Goal: Information Seeking & Learning: Learn about a topic

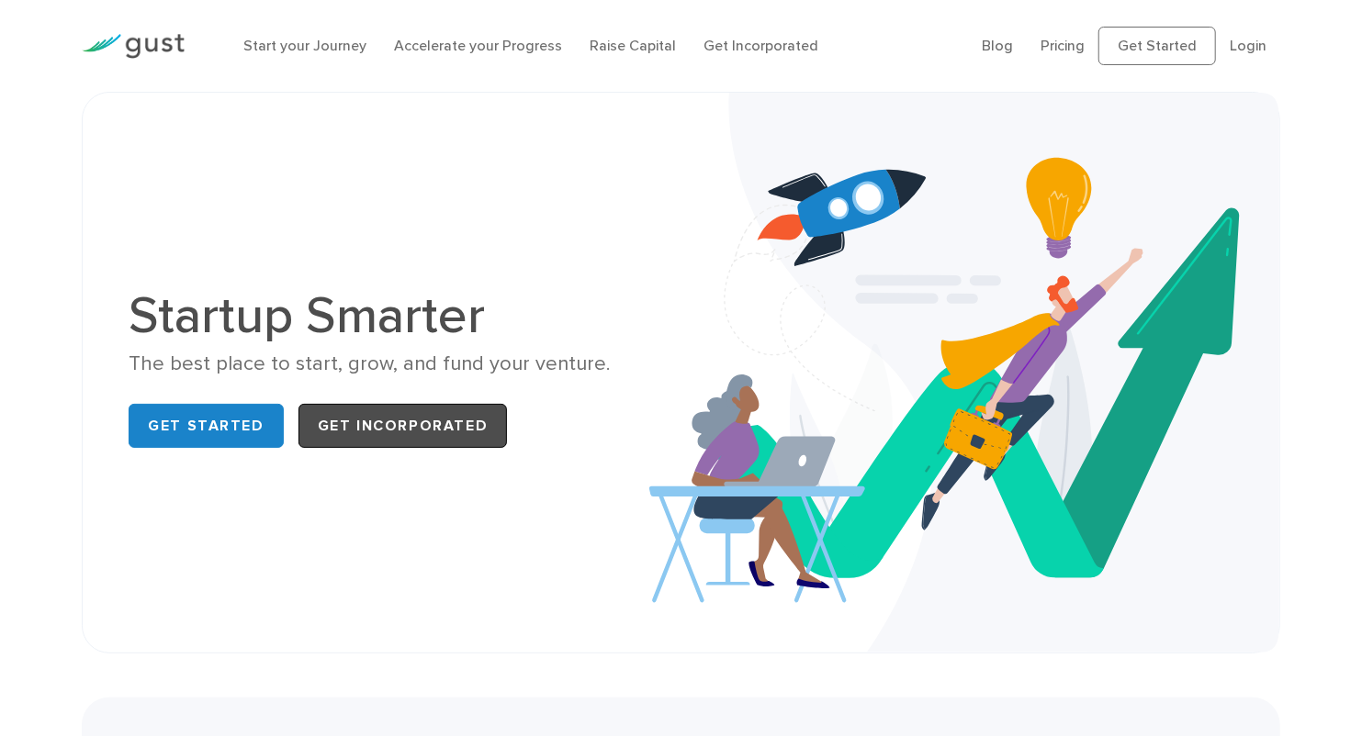
click at [481, 410] on link "Get Incorporated" at bounding box center [402, 426] width 209 height 44
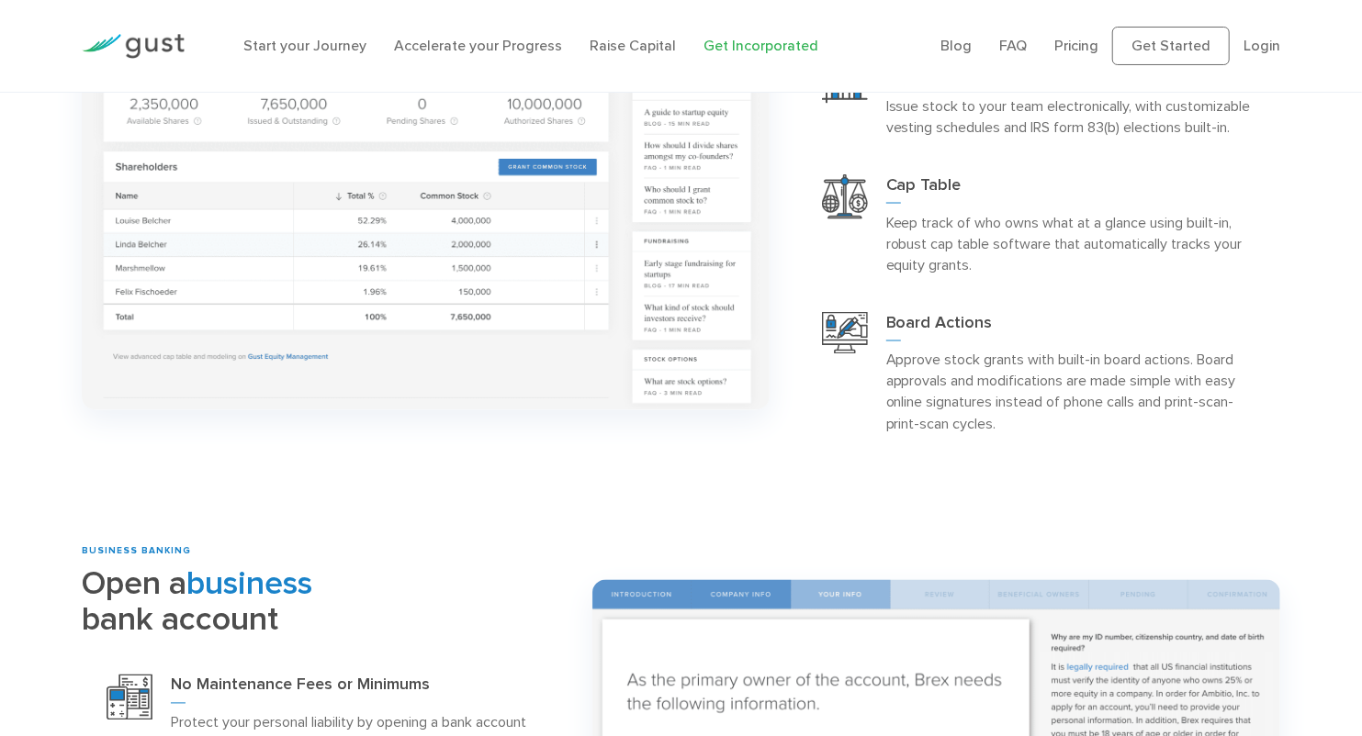
scroll to position [1958, 0]
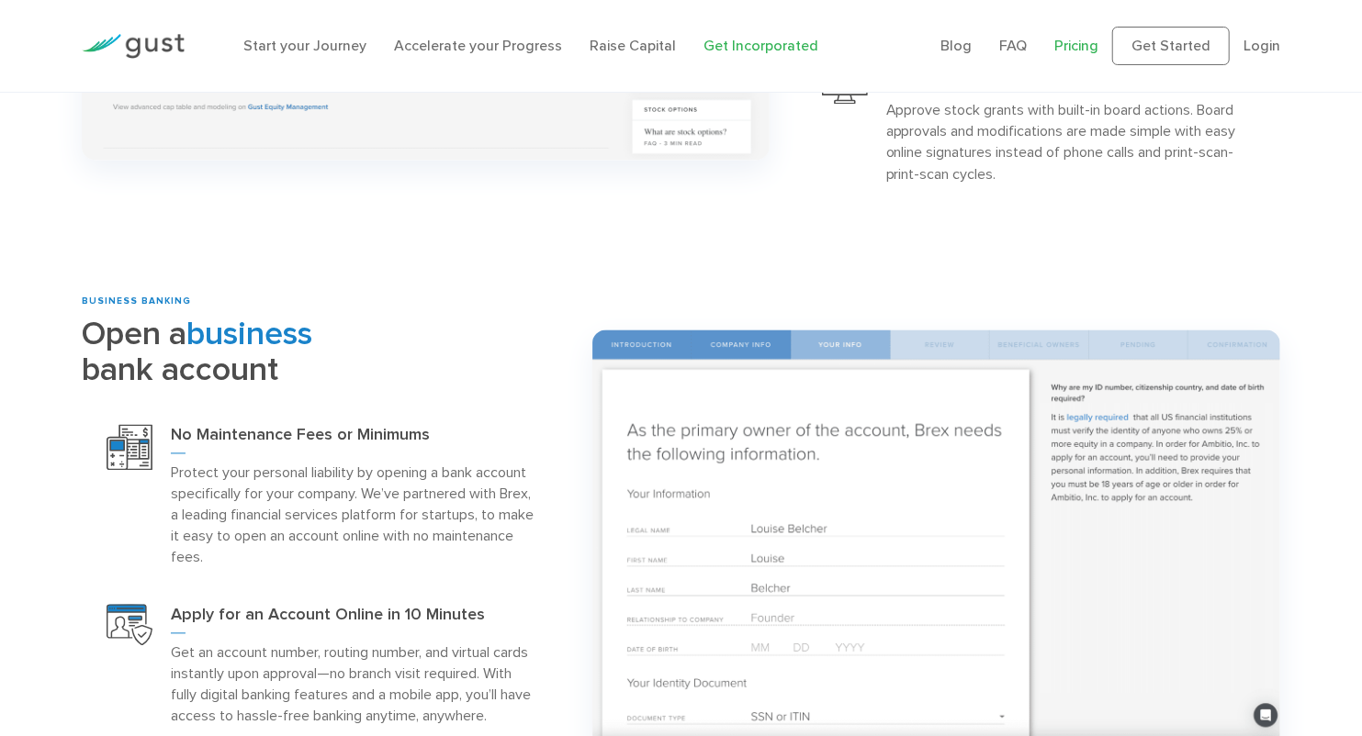
click at [1087, 47] on link "Pricing" at bounding box center [1076, 45] width 44 height 17
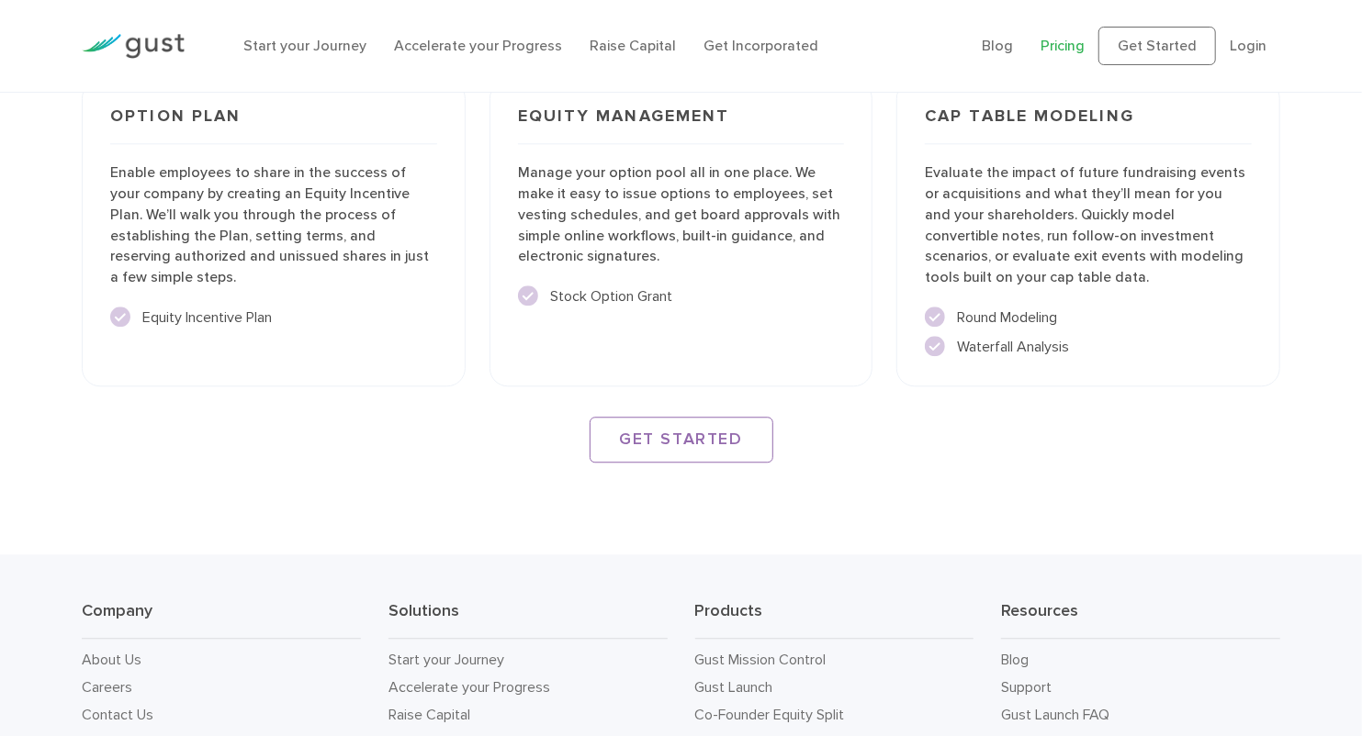
scroll to position [2719, 0]
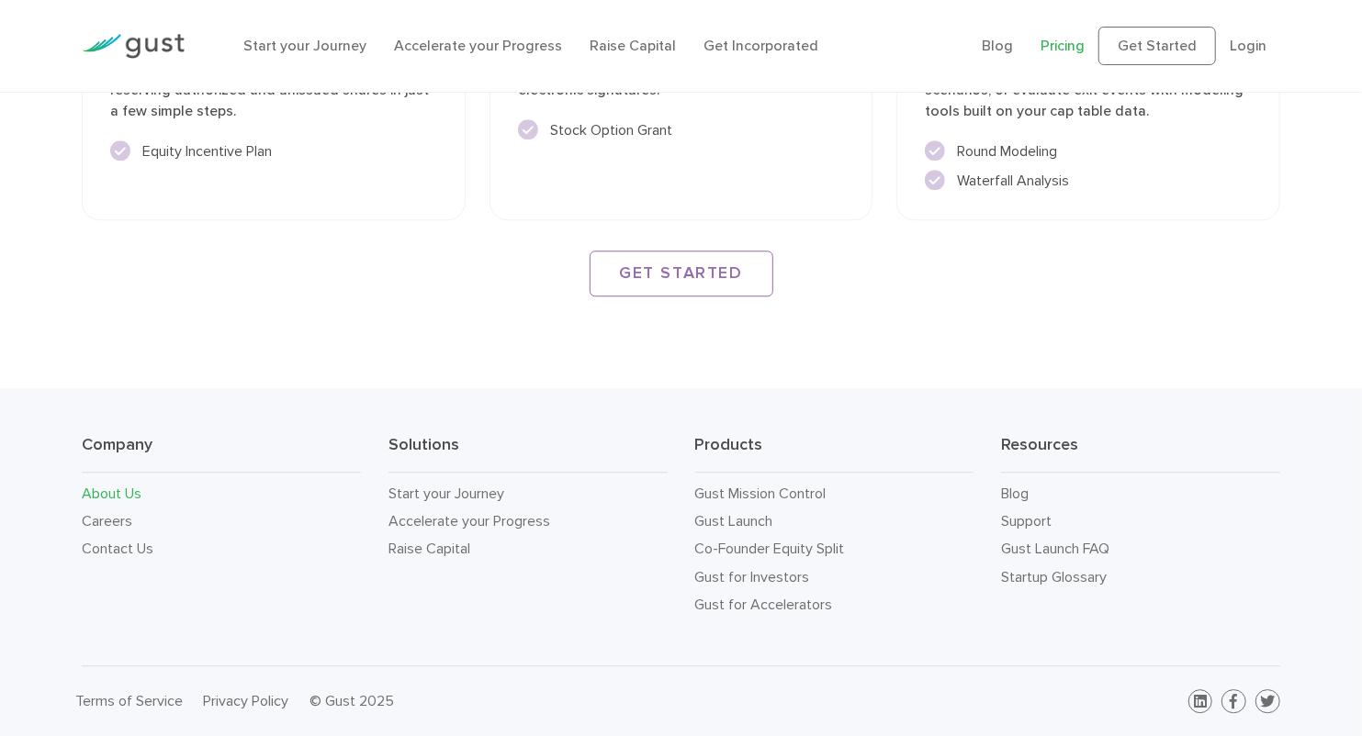
click at [122, 494] on link "About Us" at bounding box center [112, 493] width 60 height 17
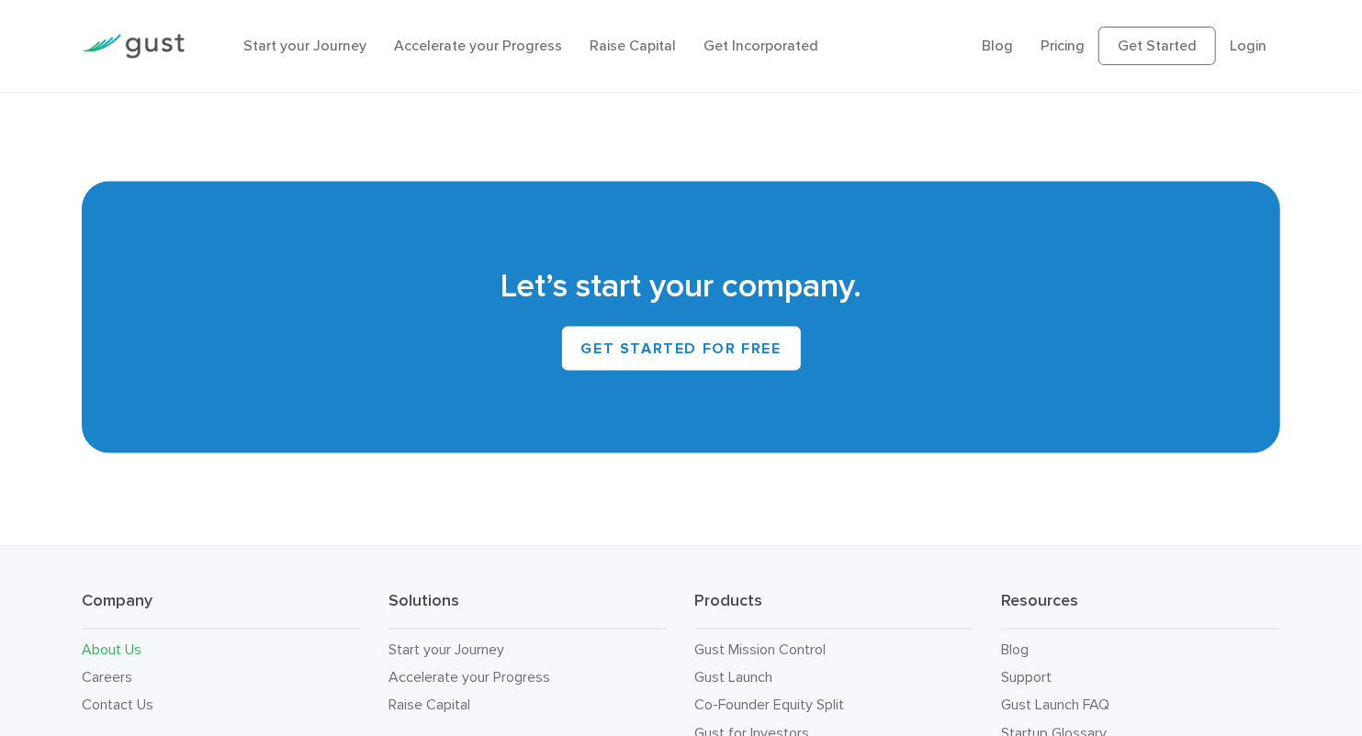
scroll to position [1630, 0]
